Goal: Task Accomplishment & Management: Complete application form

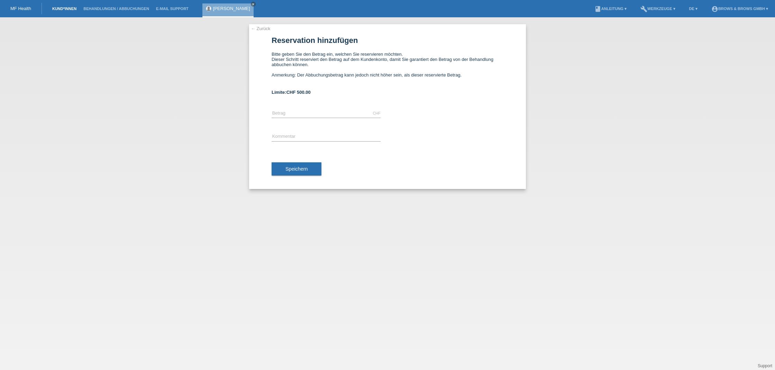
click at [64, 10] on link "Kund*innen" at bounding box center [64, 9] width 31 height 4
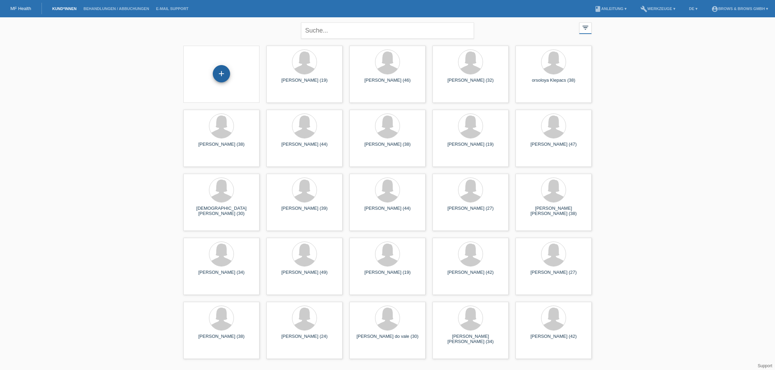
click at [224, 73] on div "+" at bounding box center [221, 73] width 17 height 17
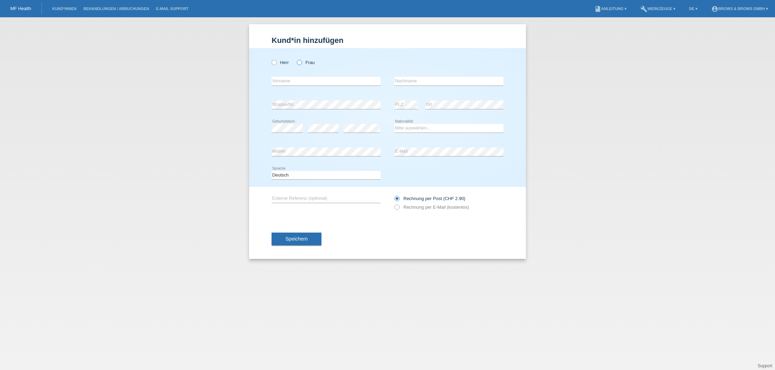
click at [296, 59] on icon at bounding box center [296, 59] width 0 height 0
click at [299, 62] on input "Frau" at bounding box center [299, 62] width 4 height 4
radio input "true"
type input "consetta"
click at [70, 7] on link "Kund*innen" at bounding box center [64, 9] width 31 height 4
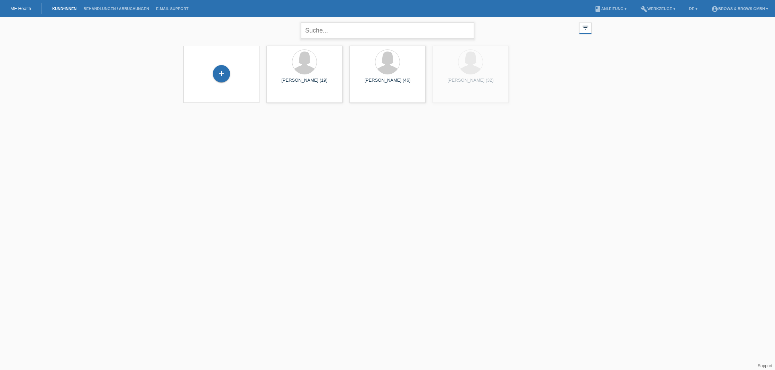
click at [346, 34] on input "text" at bounding box center [387, 30] width 173 height 16
type input "c"
click at [66, 7] on link "Kund*innen" at bounding box center [64, 9] width 31 height 4
click at [464, 31] on icon "close" at bounding box center [466, 30] width 8 height 8
click at [68, 8] on link "Kund*innen" at bounding box center [64, 9] width 31 height 4
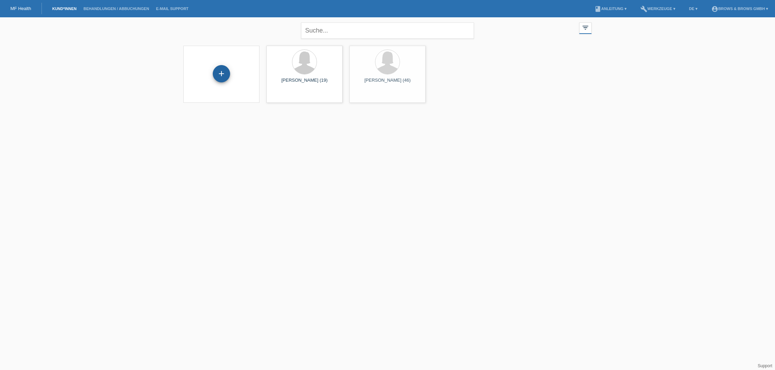
click at [223, 76] on div "+" at bounding box center [221, 73] width 17 height 17
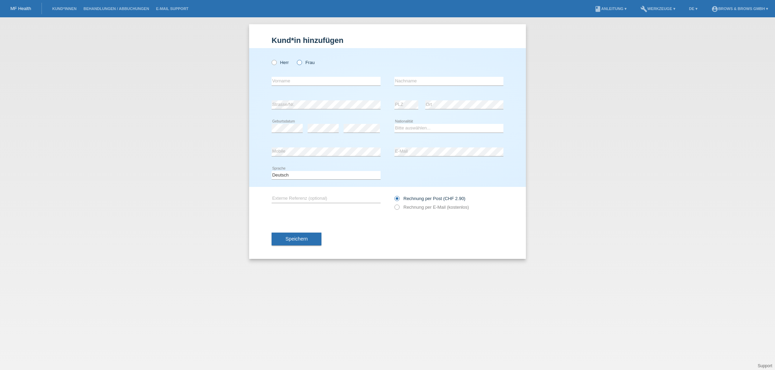
click at [296, 59] on icon at bounding box center [296, 59] width 0 height 0
click at [299, 61] on input "Frau" at bounding box center [299, 62] width 4 height 4
radio input "true"
type input "Concetta"
type input "Petraccaro"
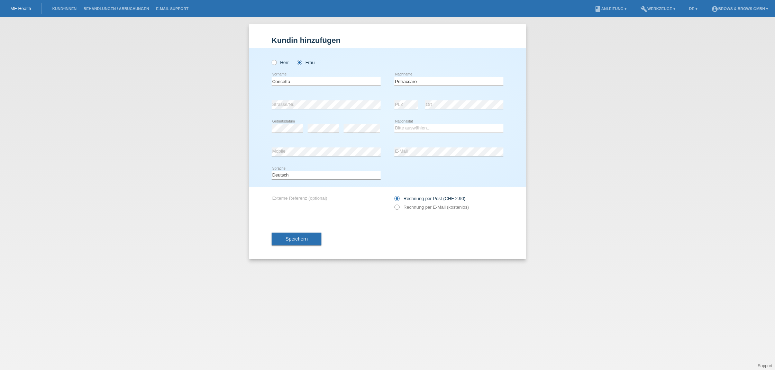
click at [337, 109] on icon at bounding box center [326, 109] width 109 height 0
select select "IT"
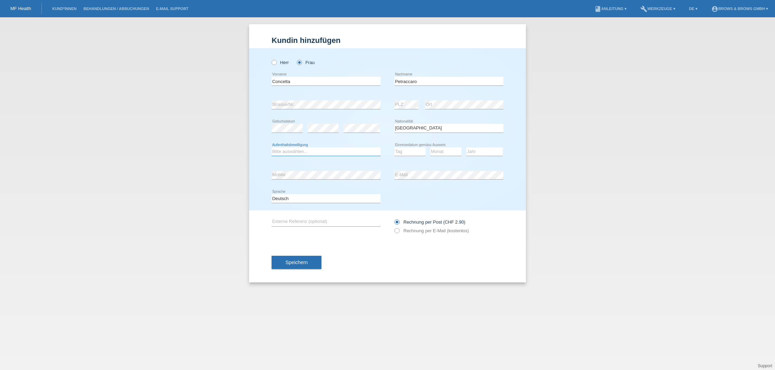
select select "C"
select select "23"
select select "05"
select select "2002"
click at [393, 227] on icon at bounding box center [393, 227] width 0 height 0
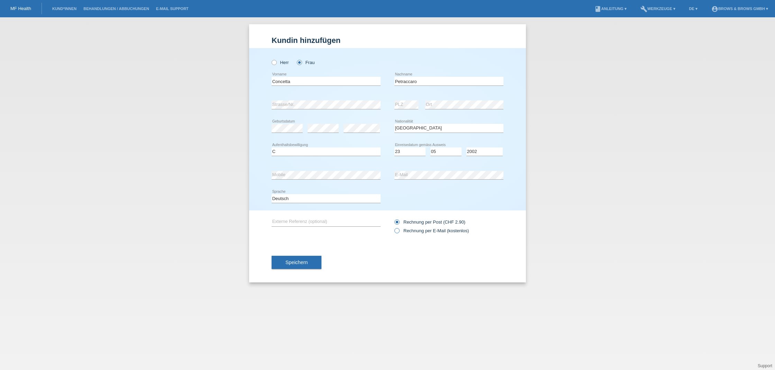
click at [396, 231] on input "Rechnung per E-Mail (kostenlos)" at bounding box center [397, 232] width 4 height 9
radio input "true"
click at [301, 264] on span "Speichern" at bounding box center [297, 263] width 22 height 6
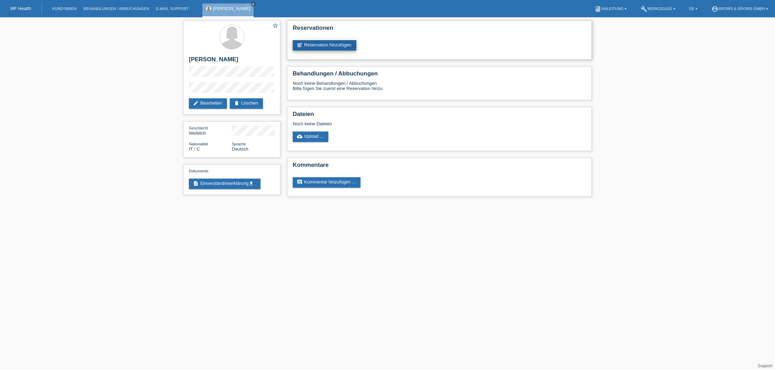
click at [316, 47] on link "post_add Reservation hinzufügen" at bounding box center [325, 45] width 64 height 10
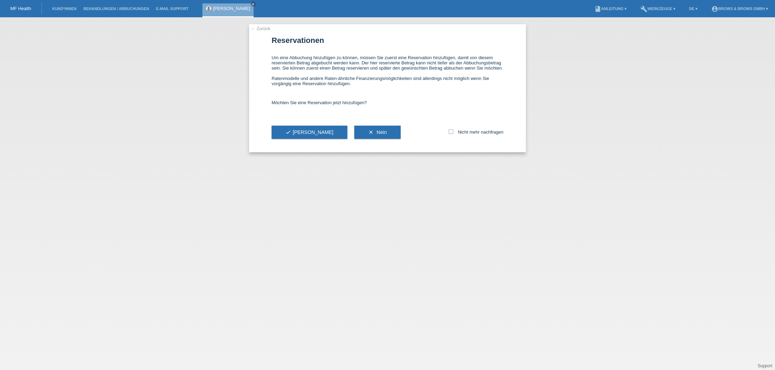
click at [297, 130] on div "check Ja" at bounding box center [310, 132] width 76 height 40
click at [296, 135] on span "check Ja" at bounding box center [310, 132] width 48 height 6
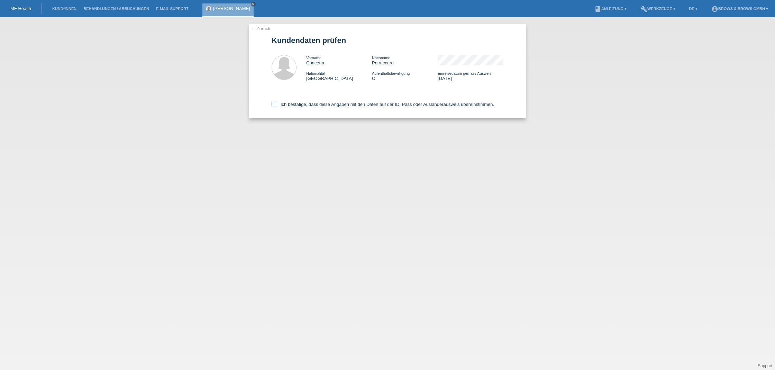
click at [275, 103] on icon at bounding box center [274, 104] width 4 height 4
click at [275, 103] on input "Ich bestätige, dass diese Angaben mit den Daten auf der ID, Pass oder Ausländer…" at bounding box center [274, 104] width 4 height 4
checkbox input "true"
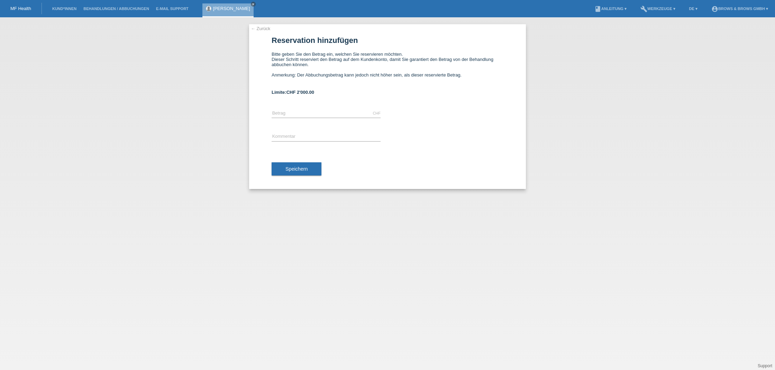
click at [266, 28] on link "← Zurück" at bounding box center [260, 28] width 19 height 5
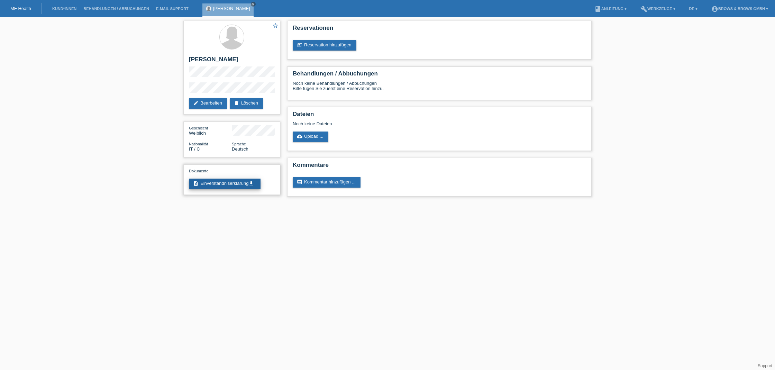
click at [231, 184] on link "description Einverständniserklärung get_app" at bounding box center [225, 184] width 72 height 10
click at [210, 105] on link "edit Bearbeiten" at bounding box center [208, 103] width 38 height 10
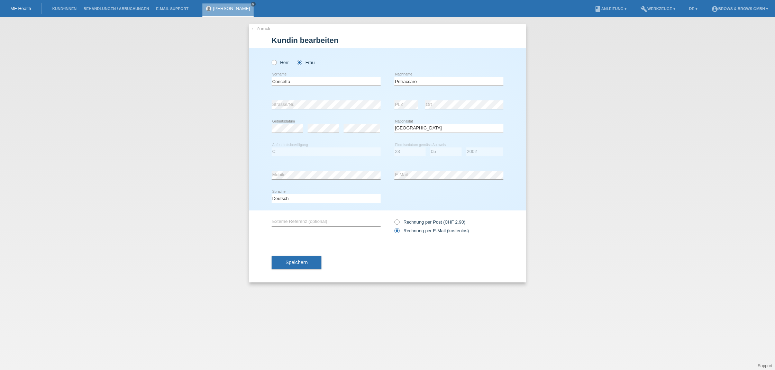
select select "IT"
select select "C"
select select "23"
select select "05"
select select "2002"
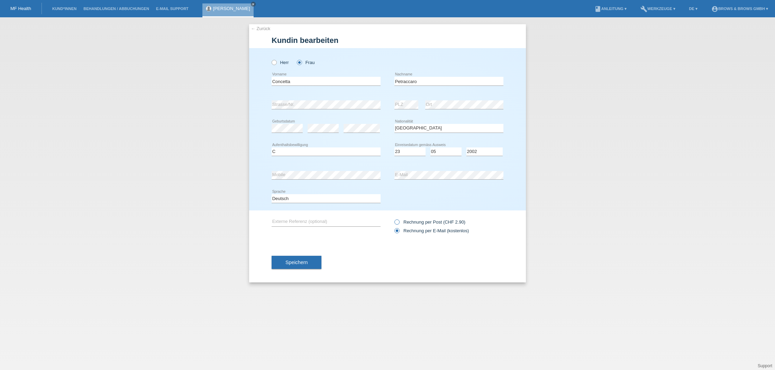
click at [393, 218] on icon at bounding box center [393, 218] width 0 height 0
click at [397, 223] on input "Rechnung per Post (CHF 2.90)" at bounding box center [397, 223] width 4 height 9
radio input "true"
click at [301, 264] on span "Speichern" at bounding box center [297, 263] width 22 height 6
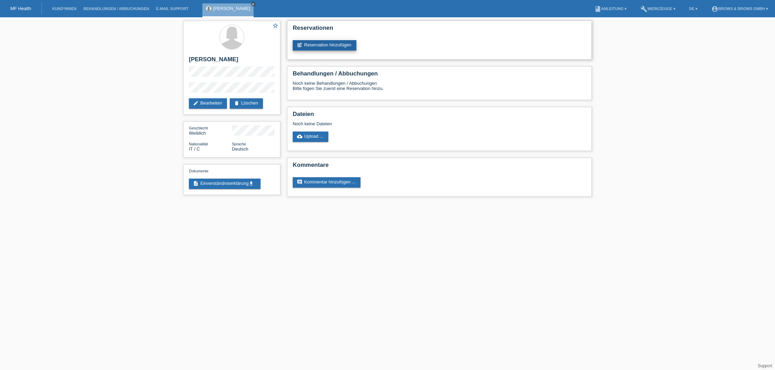
click at [320, 45] on link "post_add Reservation hinzufügen" at bounding box center [325, 45] width 64 height 10
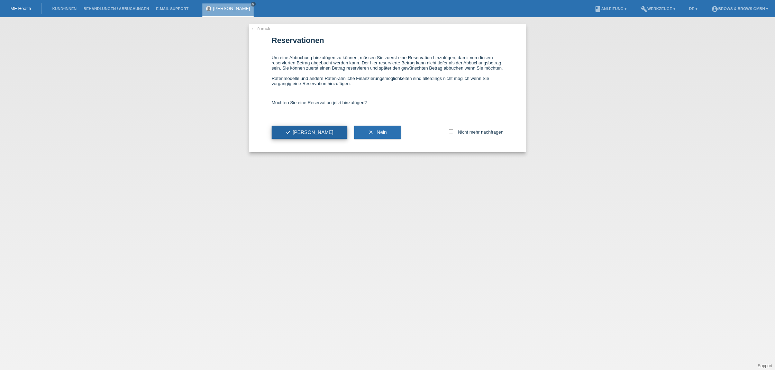
click at [291, 135] on span "check Ja" at bounding box center [310, 132] width 48 height 6
